Goal: Transaction & Acquisition: Obtain resource

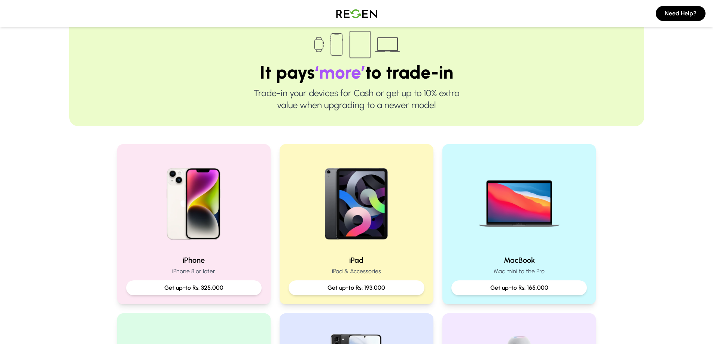
scroll to position [40, 0]
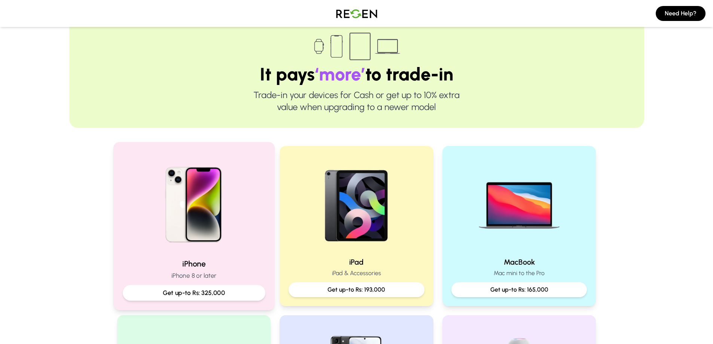
click at [207, 245] on img at bounding box center [193, 201] width 101 height 101
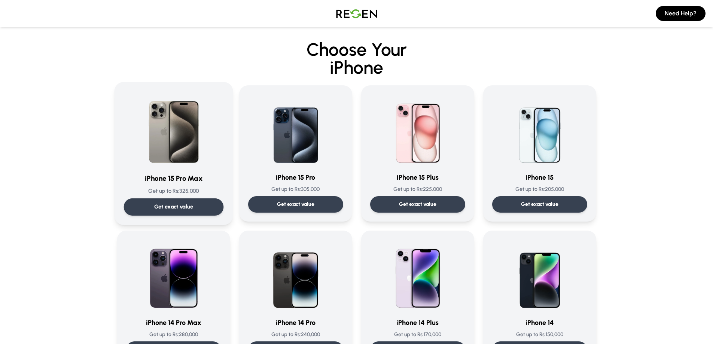
click at [195, 208] on div "Get exact value" at bounding box center [173, 206] width 100 height 17
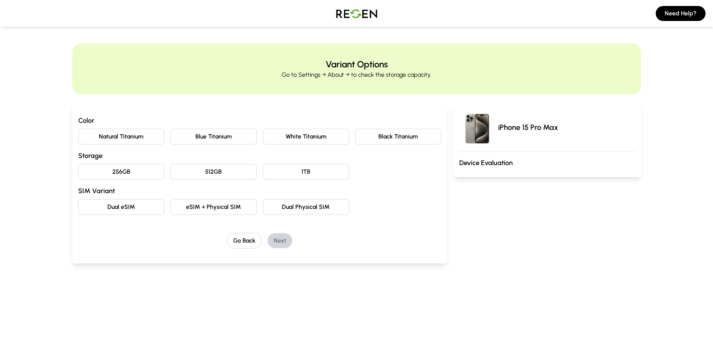
click at [134, 140] on button "Natural Titanium" at bounding box center [121, 137] width 86 height 16
click at [133, 175] on button "256GB" at bounding box center [121, 172] width 86 height 16
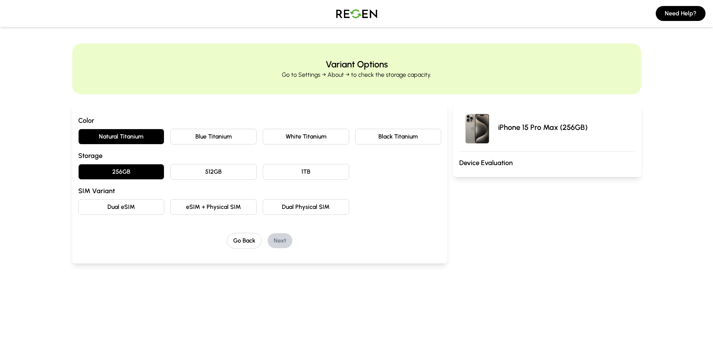
click at [234, 211] on button "eSIM + Physical SIM" at bounding box center [213, 207] width 86 height 16
click at [278, 244] on button "Next" at bounding box center [279, 240] width 25 height 15
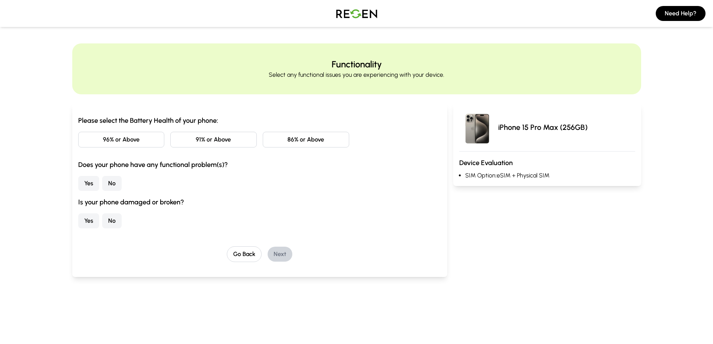
click at [294, 144] on button "86% or Above" at bounding box center [306, 140] width 86 height 16
click at [112, 181] on button "No" at bounding box center [111, 183] width 19 height 15
click at [116, 220] on button "No" at bounding box center [111, 220] width 19 height 15
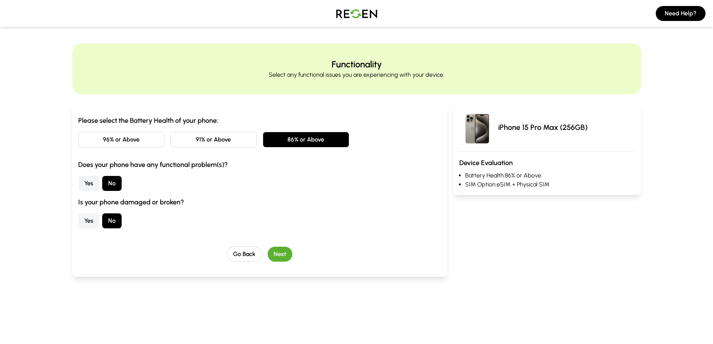
click at [273, 254] on button "Next" at bounding box center [279, 254] width 25 height 15
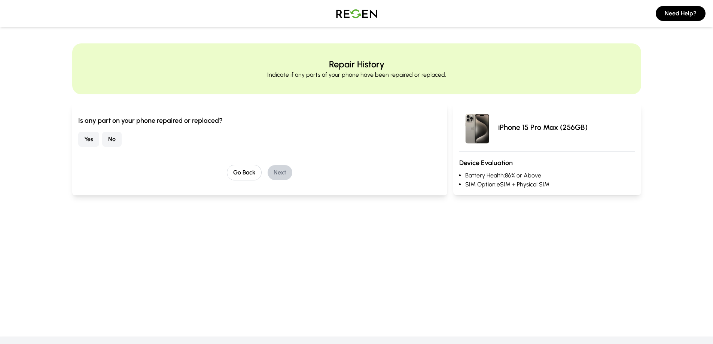
click at [108, 145] on button "No" at bounding box center [111, 139] width 19 height 15
click at [284, 176] on button "Next" at bounding box center [279, 172] width 25 height 15
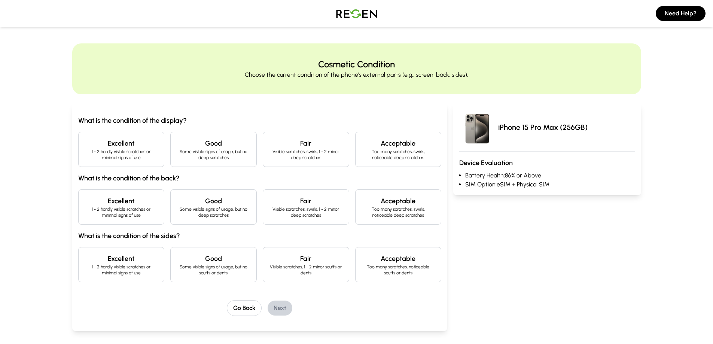
click at [141, 151] on p "1 - 2 hardly visible scratches or minimal signs of use" at bounding box center [122, 155] width 74 height 12
click at [124, 210] on p "1 - 2 hardly visible scratches or minimal signs of use" at bounding box center [122, 212] width 74 height 12
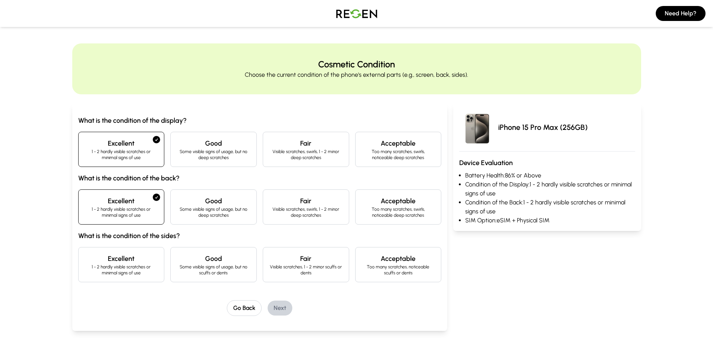
click at [193, 273] on p "Some visible signs of usage, but no scuffs or dents" at bounding box center [214, 270] width 74 height 12
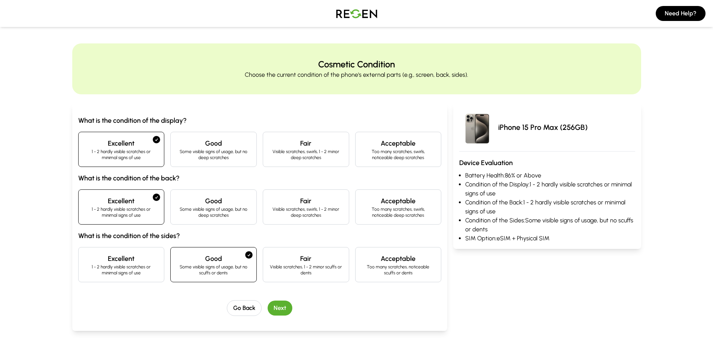
click at [150, 266] on p "1 - 2 hardly visible scratches or minimal signs of use" at bounding box center [122, 270] width 74 height 12
click at [283, 306] on button "Next" at bounding box center [279, 307] width 25 height 15
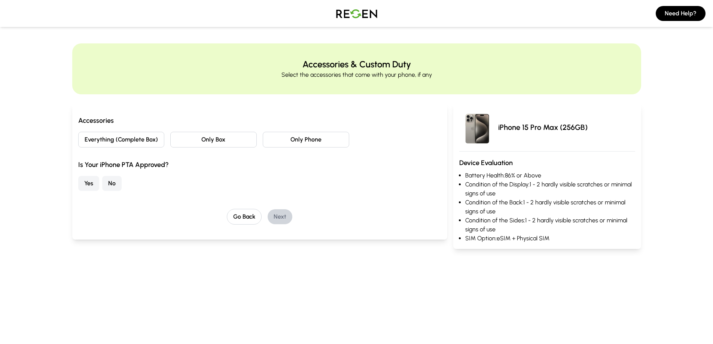
click at [149, 135] on button "Everything (Complete Box)" at bounding box center [121, 140] width 86 height 16
click at [88, 185] on button "Yes" at bounding box center [88, 183] width 21 height 15
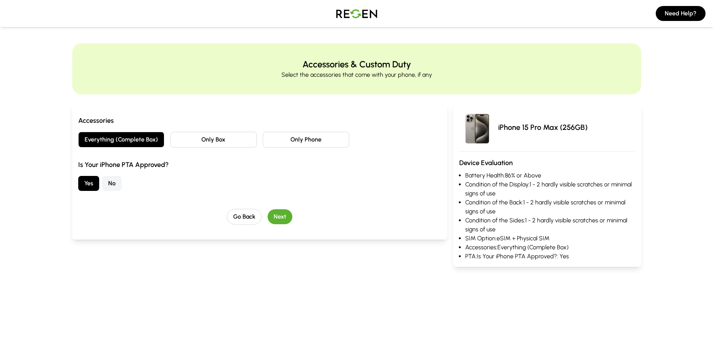
click at [300, 146] on button "Only Phone" at bounding box center [306, 140] width 86 height 16
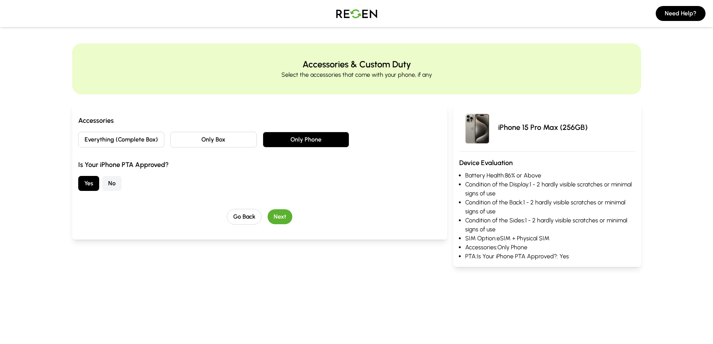
click at [285, 217] on button "Next" at bounding box center [279, 216] width 25 height 15
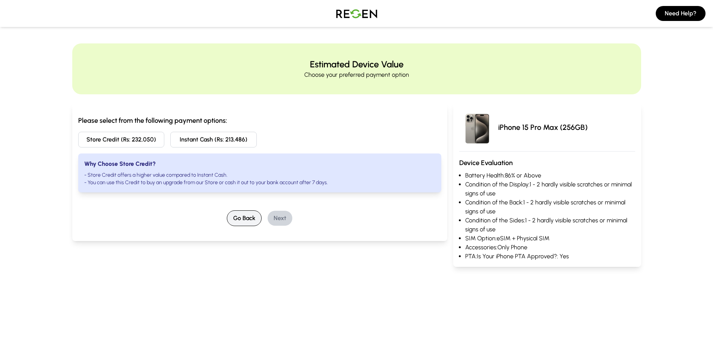
click at [243, 222] on button "Go Back" at bounding box center [244, 218] width 35 height 16
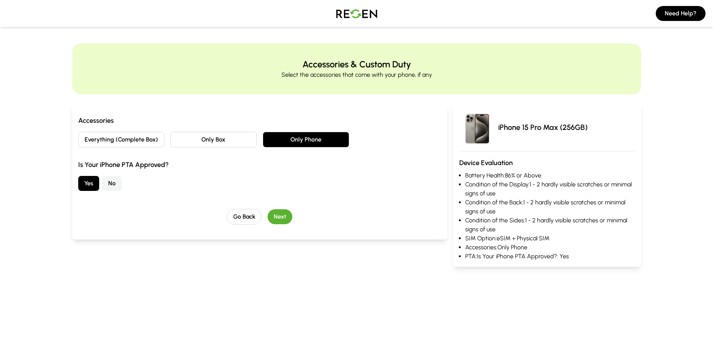
click at [116, 140] on button "Everything (Complete Box)" at bounding box center [121, 140] width 86 height 16
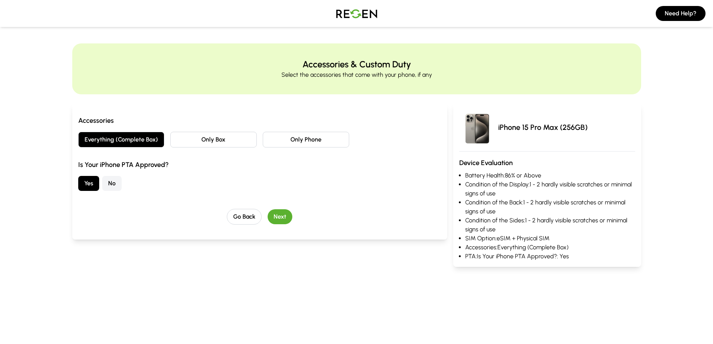
click at [284, 218] on button "Next" at bounding box center [279, 216] width 25 height 15
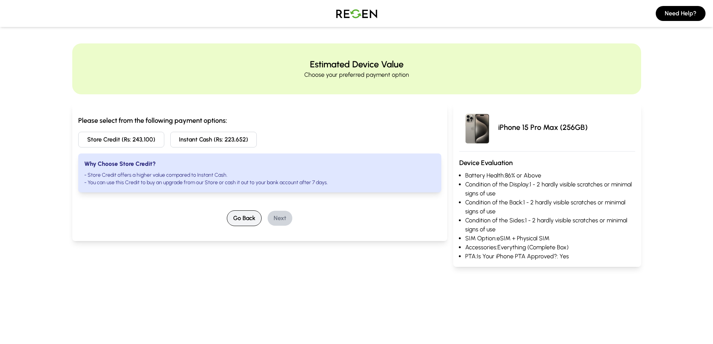
click at [242, 218] on button "Go Back" at bounding box center [244, 218] width 35 height 16
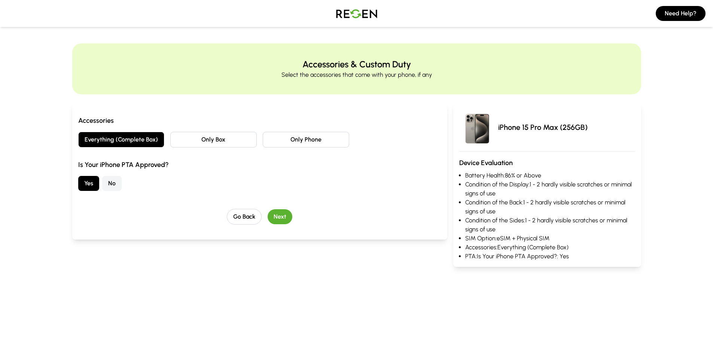
click at [296, 135] on button "Only Phone" at bounding box center [306, 140] width 86 height 16
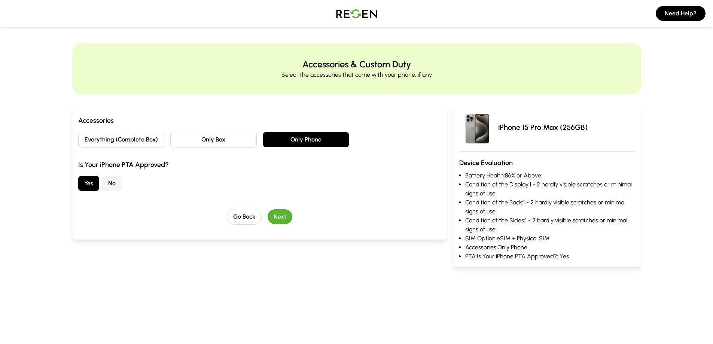
click at [281, 217] on button "Next" at bounding box center [279, 216] width 25 height 15
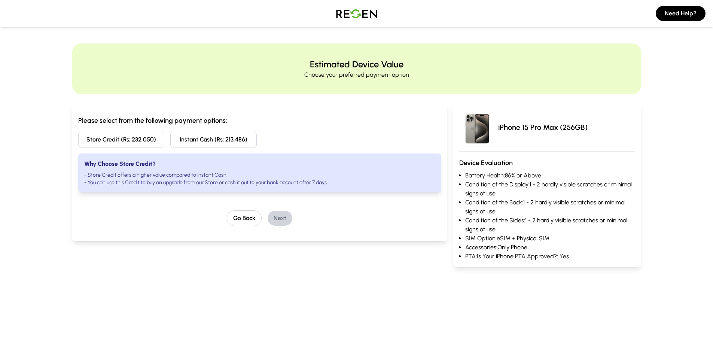
click at [137, 141] on button "Store Credit (Rs: 232,050)" at bounding box center [121, 140] width 86 height 16
click at [348, 13] on img at bounding box center [356, 13] width 52 height 21
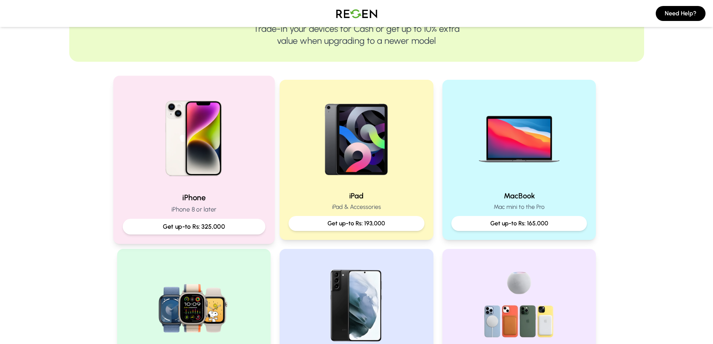
scroll to position [107, 0]
